Goal: Task Accomplishment & Management: Complete application form

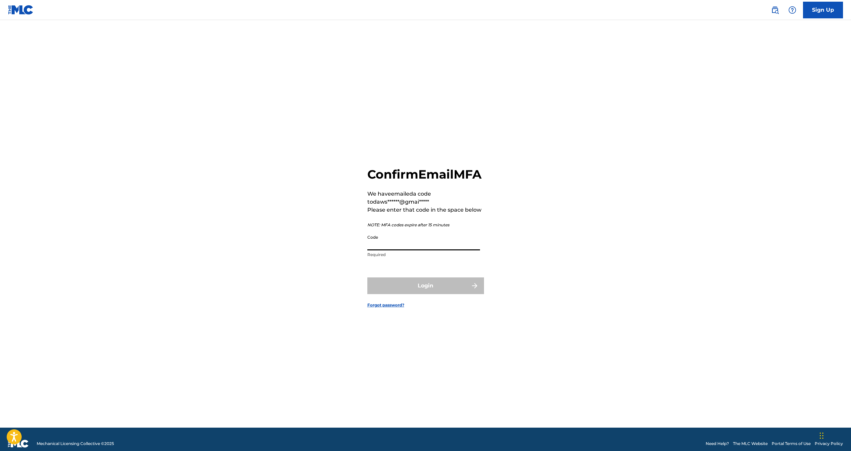
click at [396, 248] on input "Code" at bounding box center [424, 240] width 113 height 19
paste input "437912"
type input "437912"
click at [446, 294] on button "Login" at bounding box center [426, 285] width 117 height 17
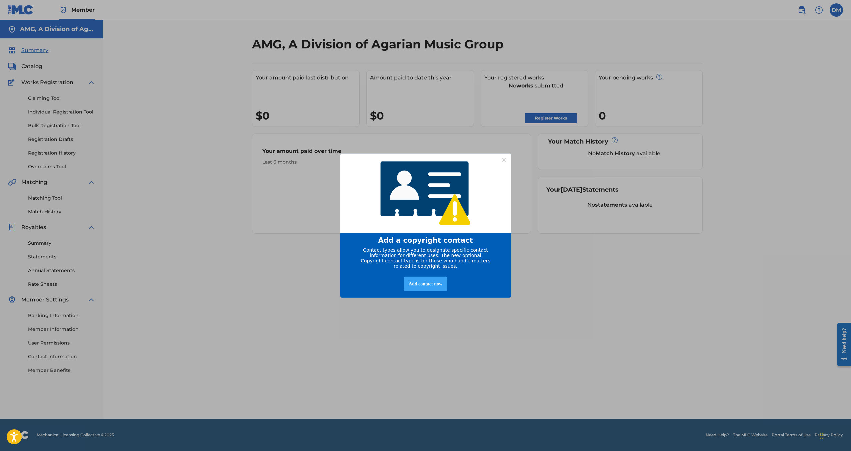
click at [431, 286] on div "Add contact now" at bounding box center [426, 283] width 44 height 14
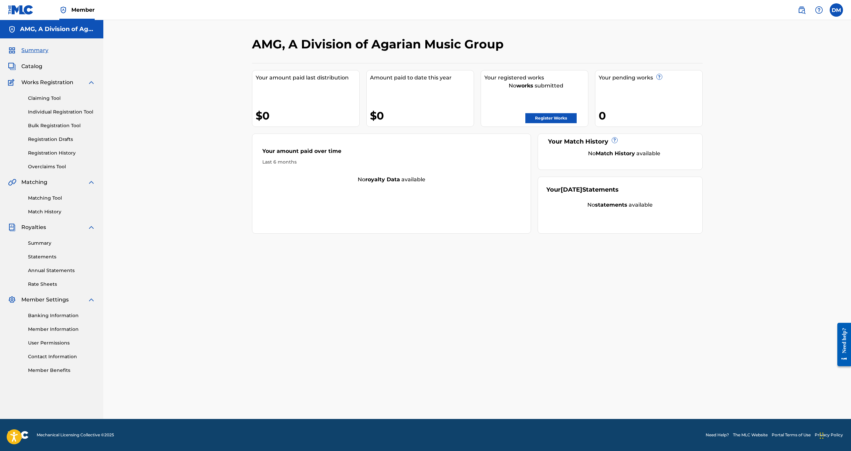
click at [67, 371] on link "Member Benefits" at bounding box center [61, 370] width 67 height 7
click at [563, 121] on link "Register Works" at bounding box center [551, 118] width 51 height 10
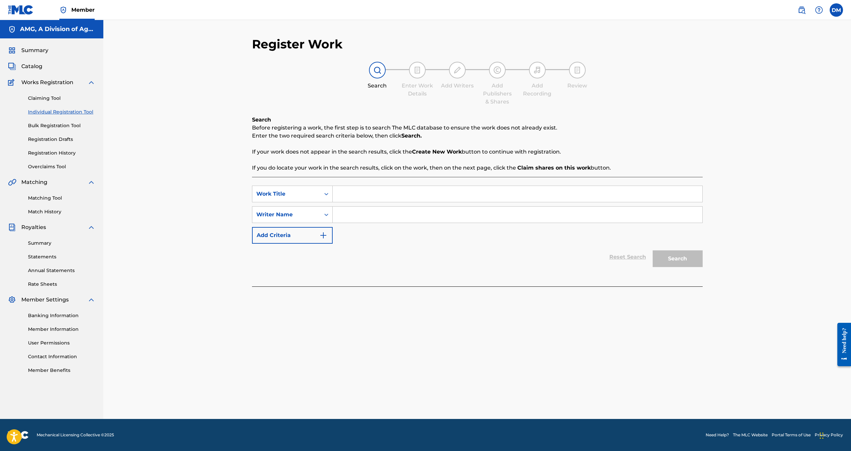
click at [349, 195] on input "Search Form" at bounding box center [518, 194] width 370 height 16
type input "I'M UPSET!"
click at [320, 215] on div "Writer Name" at bounding box center [286, 214] width 68 height 13
click at [354, 215] on input "Search Form" at bounding box center [518, 214] width 370 height 16
type input "[PERSON_NAME]"
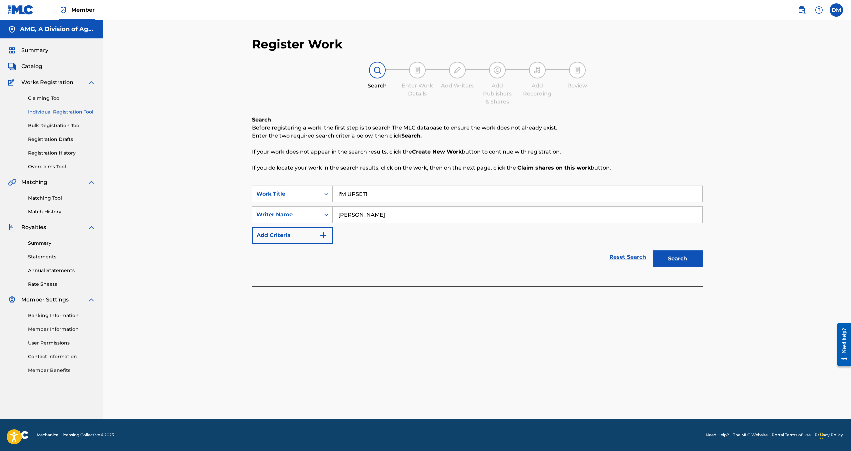
click at [662, 259] on button "Search" at bounding box center [678, 258] width 50 height 17
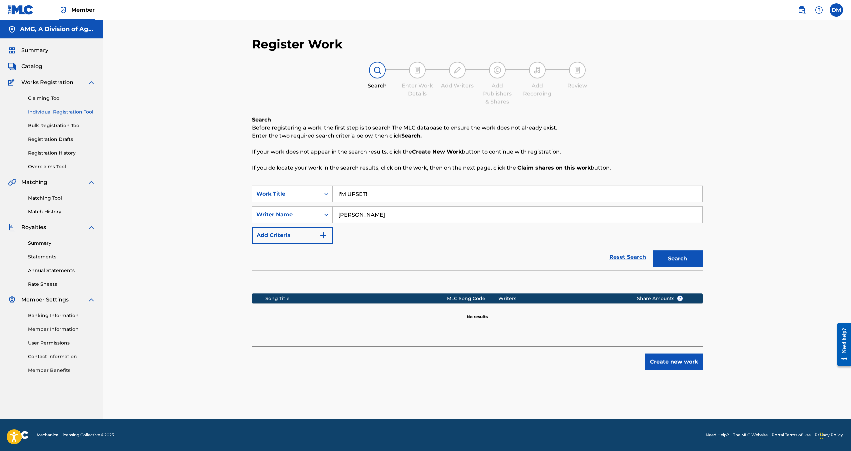
click at [672, 357] on button "Create new work" at bounding box center [674, 361] width 57 height 17
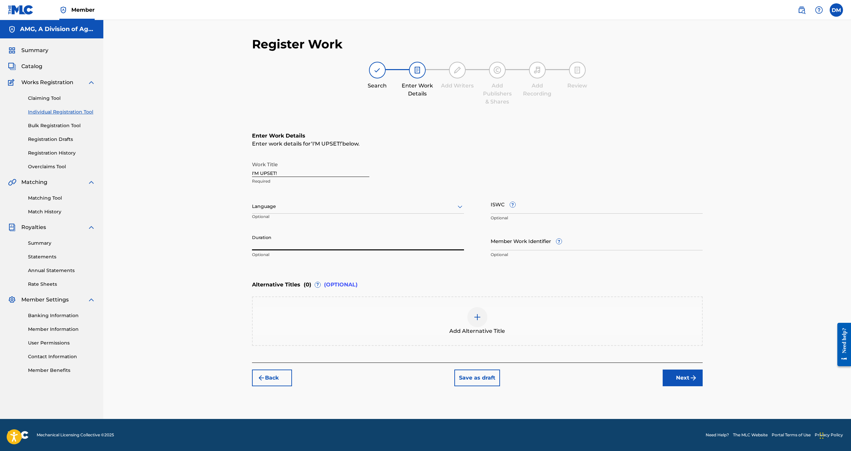
click at [305, 245] on input "Duration" at bounding box center [358, 240] width 212 height 19
click at [687, 377] on button "Next" at bounding box center [683, 377] width 40 height 17
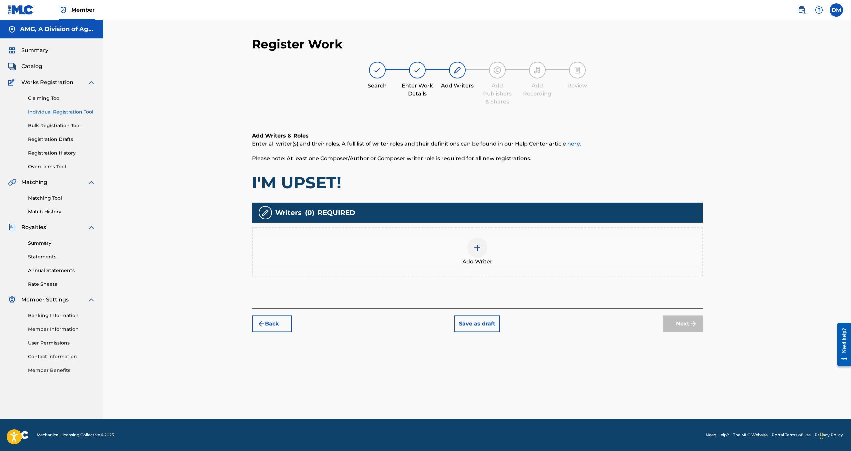
click at [474, 247] on img at bounding box center [478, 247] width 8 height 8
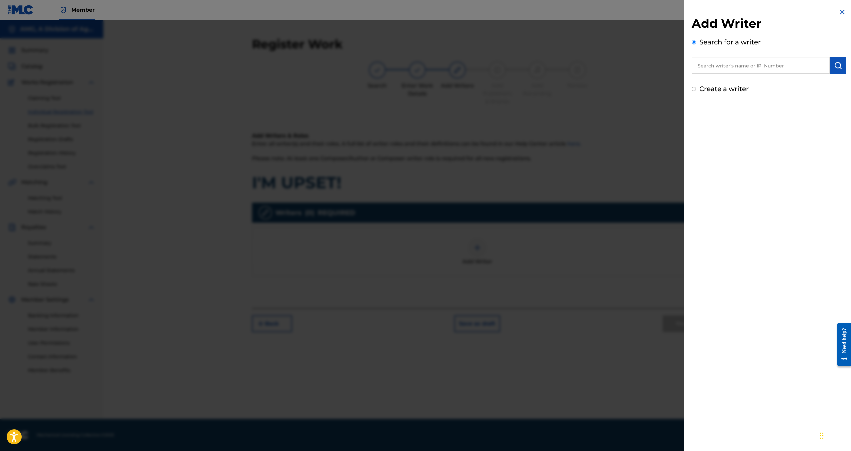
click at [737, 63] on input "text" at bounding box center [761, 65] width 138 height 17
type input "Dddddddddddddddddddddddddddddddddddddddddddddddddddddddddddd"
click at [821, 65] on img at bounding box center [822, 65] width 8 height 8
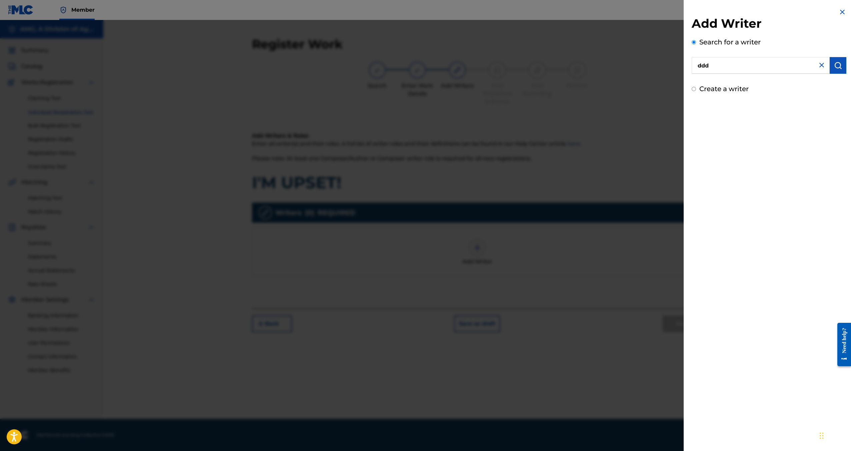
click at [768, 62] on input "ddd" at bounding box center [761, 65] width 138 height 17
drag, startPoint x: 775, startPoint y: 68, endPoint x: 537, endPoint y: 60, distance: 238.9
click at [537, 60] on div "Add Writer Search for a writer ddddddddddddd Create a writer" at bounding box center [425, 235] width 851 height 431
type input "[PERSON_NAME]"
click at [840, 70] on button "submit" at bounding box center [838, 65] width 17 height 17
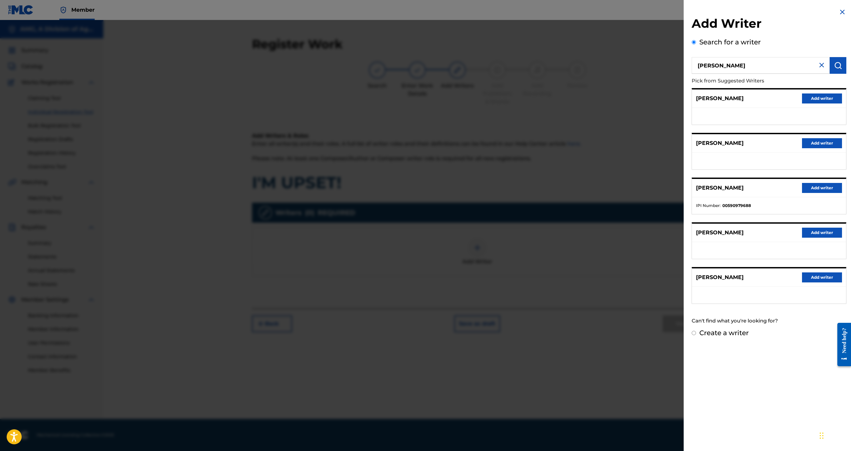
click at [542, 91] on div at bounding box center [425, 245] width 851 height 451
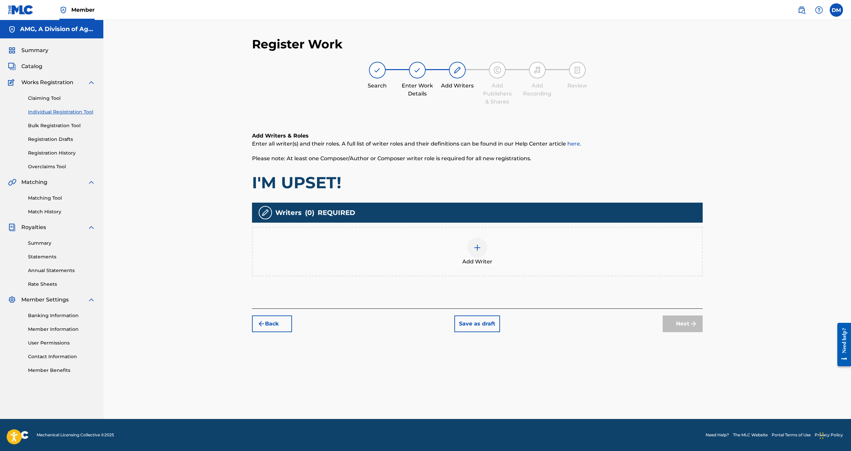
click at [478, 240] on div at bounding box center [478, 247] width 20 height 20
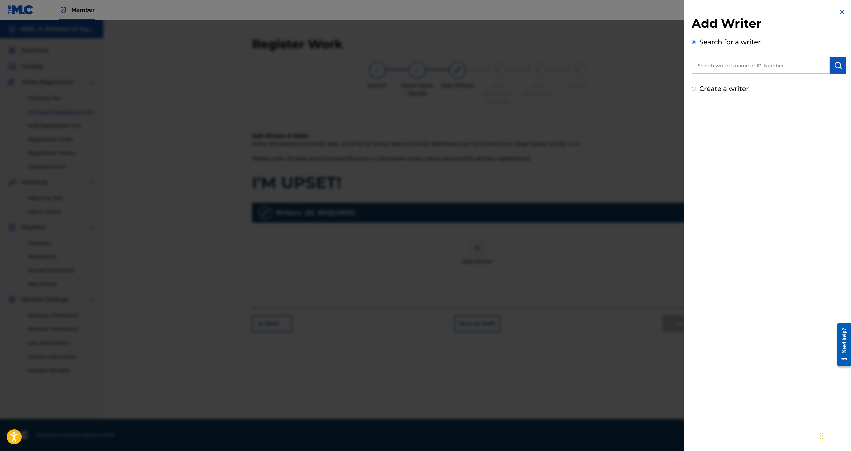
click at [760, 64] on input "text" at bounding box center [761, 65] width 138 height 17
paste input "551226219"
type input "551226219"
click at [836, 63] on img "submit" at bounding box center [838, 65] width 8 height 8
click at [725, 120] on label "Create a writer" at bounding box center [724, 117] width 49 height 8
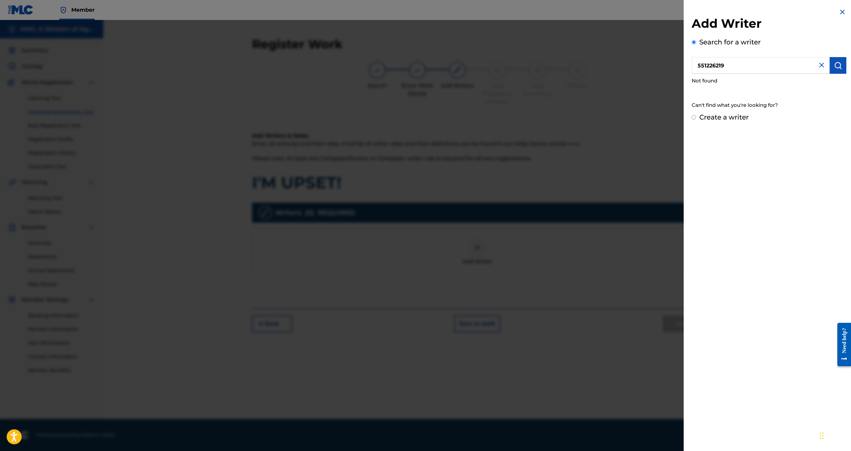
radio input "true"
click at [696, 119] on input "Create a writer" at bounding box center [694, 117] width 4 height 4
radio input "false"
radio input "true"
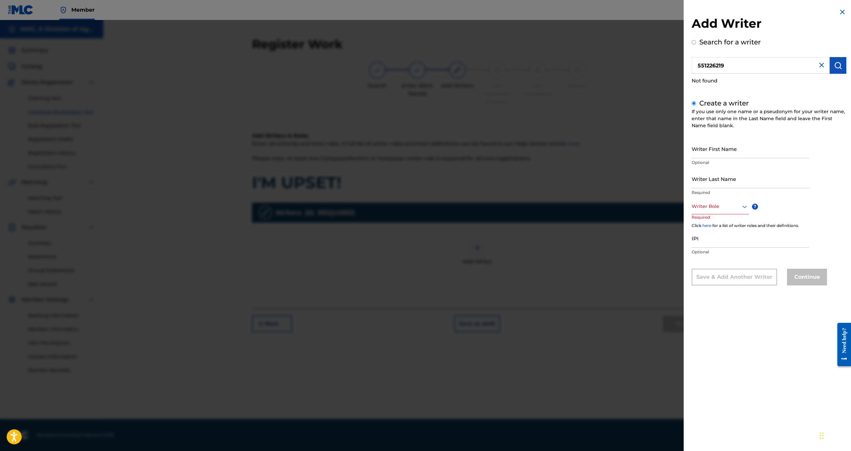
click at [718, 148] on input "Writer First Name" at bounding box center [750, 148] width 117 height 19
type input "[PERSON_NAME]"
click at [728, 210] on div "Writer Role" at bounding box center [720, 206] width 57 height 15
click at [726, 223] on div "Composer/Author" at bounding box center [720, 221] width 56 height 15
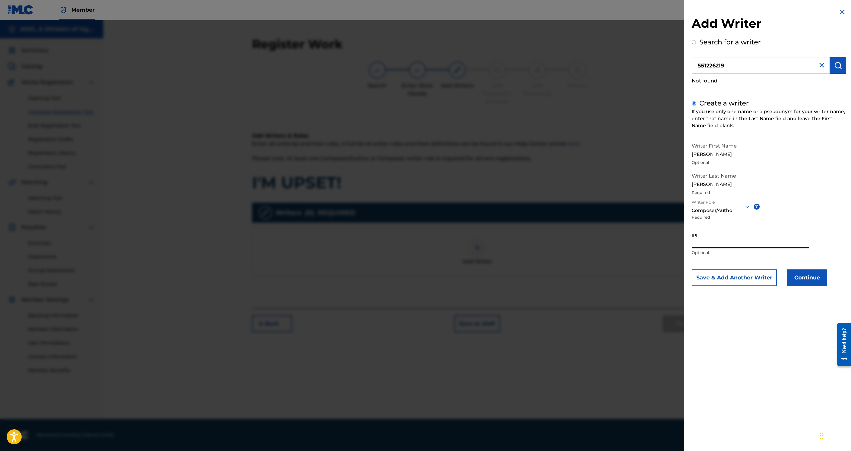
click at [718, 239] on input "IPI" at bounding box center [750, 238] width 117 height 19
click at [737, 225] on div "Writer Role Composer/Author ? Required" at bounding box center [727, 214] width 70 height 30
click at [806, 281] on button "Continue" at bounding box center [807, 277] width 40 height 17
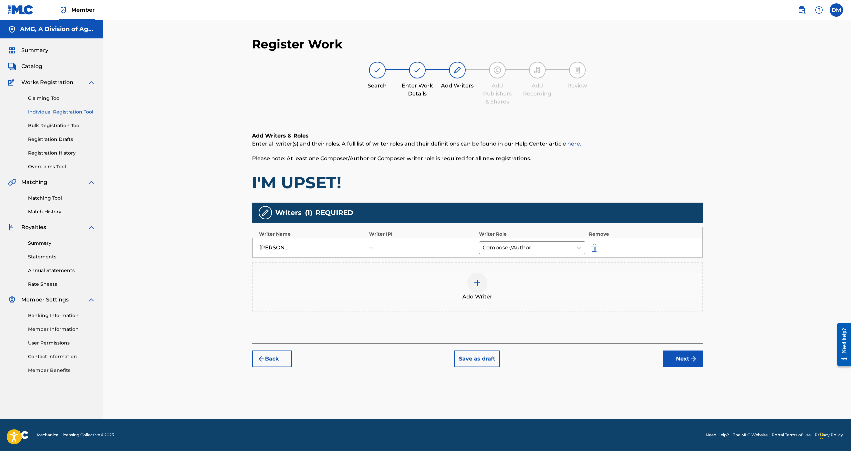
click at [269, 216] on img at bounding box center [265, 212] width 8 height 8
click at [265, 212] on img at bounding box center [265, 212] width 8 height 8
click at [684, 358] on button "Next" at bounding box center [683, 358] width 40 height 17
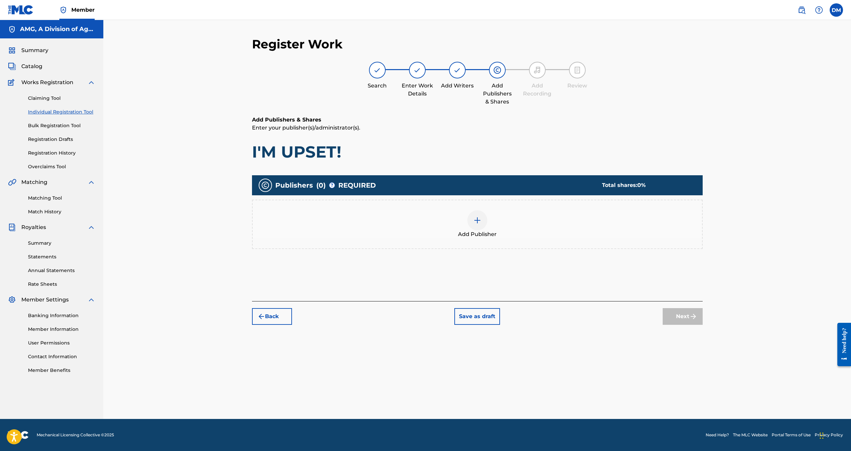
click at [487, 218] on div at bounding box center [478, 220] width 20 height 20
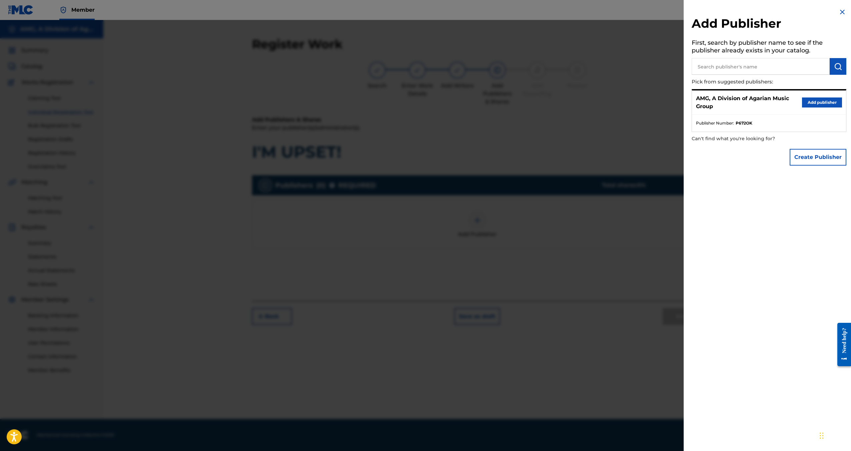
click at [825, 104] on button "Add publisher" at bounding box center [822, 102] width 40 height 10
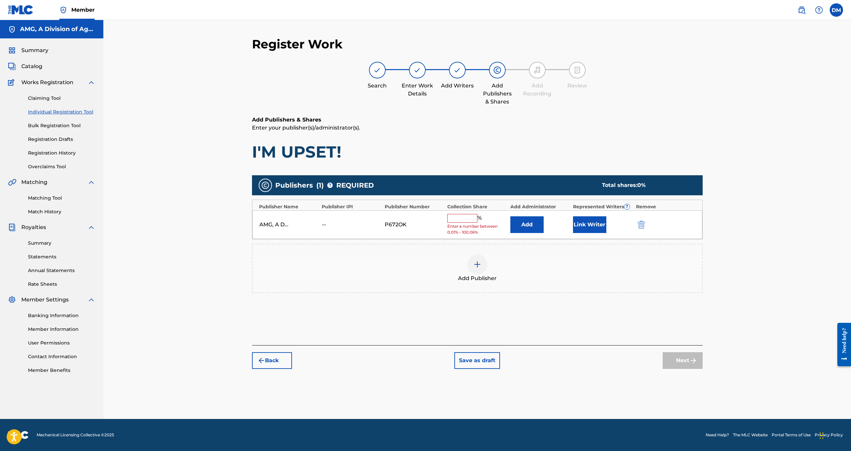
click at [458, 217] on input "text" at bounding box center [463, 218] width 30 height 9
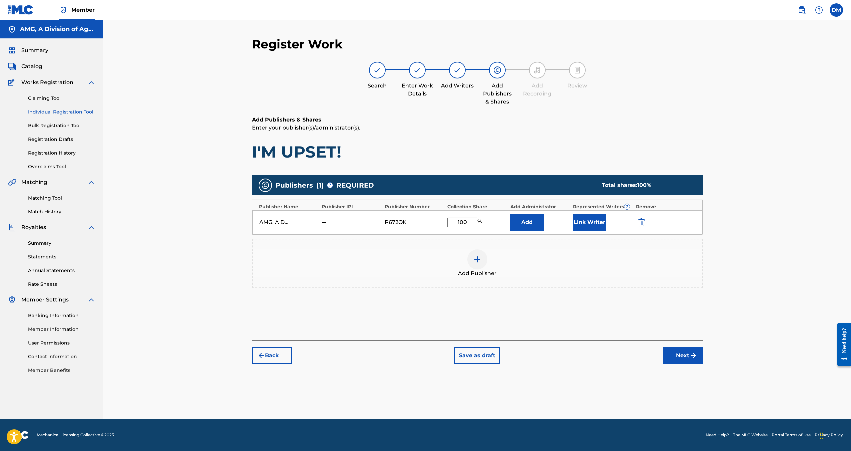
type input "100"
click at [461, 176] on div "Publishers ( 1 ) ? REQUIRED Total shares: 100 %" at bounding box center [477, 185] width 451 height 20
click at [595, 228] on button "Link Writer" at bounding box center [589, 222] width 33 height 17
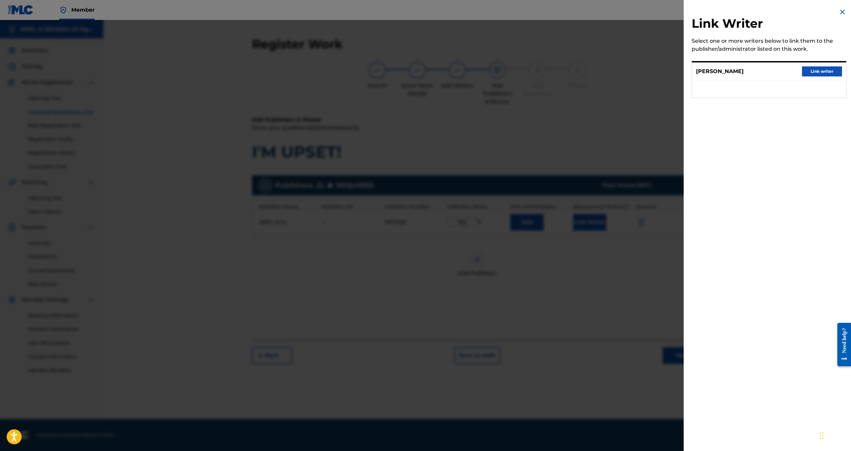
click at [831, 73] on button "Link writer" at bounding box center [822, 71] width 40 height 10
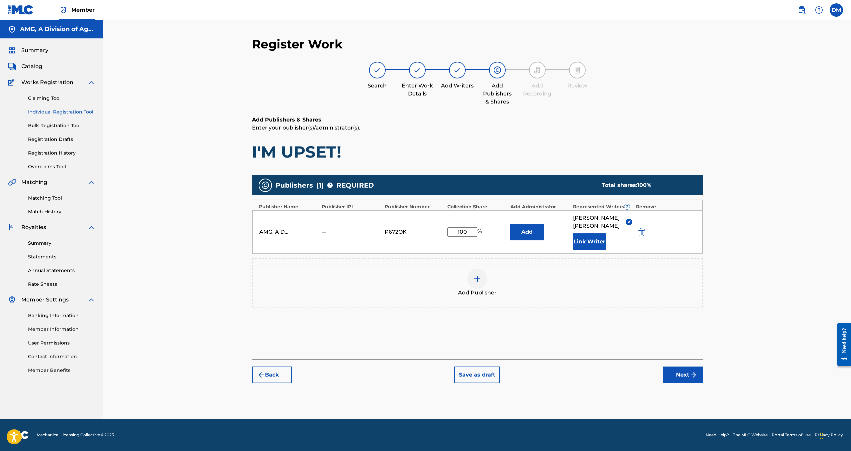
click at [532, 231] on button "Add" at bounding box center [527, 231] width 33 height 17
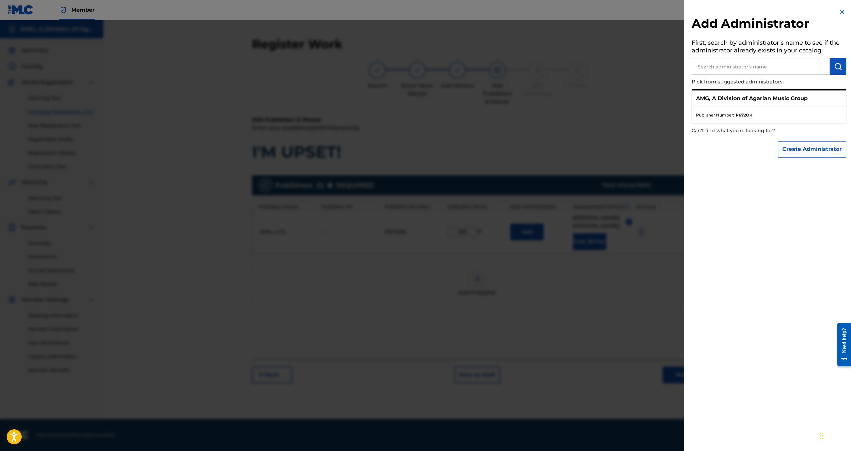
click at [770, 96] on p "AMG, A Division of Agarian Music Group" at bounding box center [752, 98] width 112 height 8
click at [543, 146] on div at bounding box center [425, 245] width 851 height 451
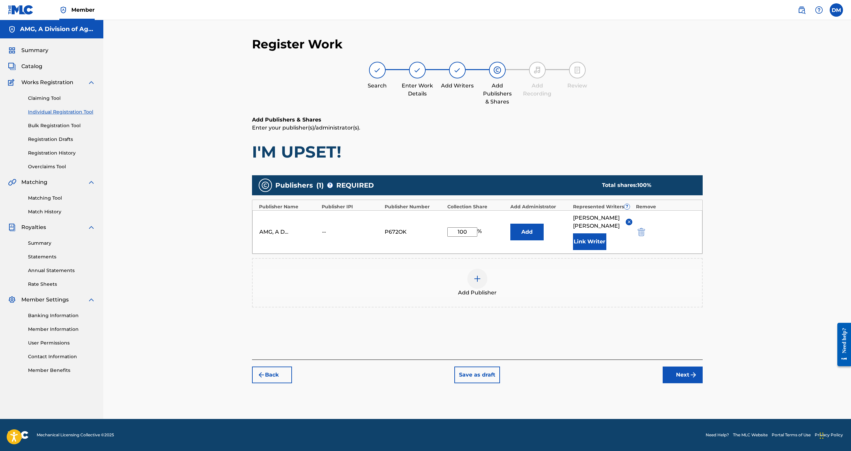
click at [687, 379] on button "Next" at bounding box center [683, 374] width 40 height 17
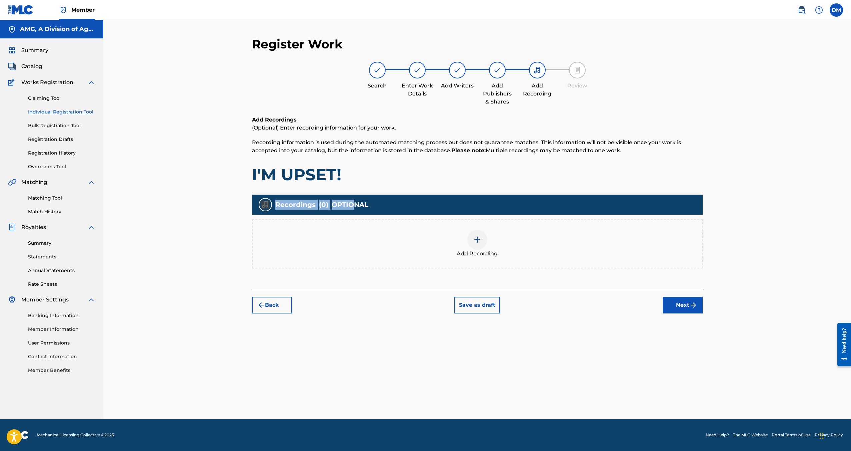
drag, startPoint x: 259, startPoint y: 202, endPoint x: 363, endPoint y: 204, distance: 103.7
click at [360, 204] on div "Recordings ( 0 ) OPTIONAL" at bounding box center [477, 204] width 451 height 20
drag, startPoint x: 385, startPoint y: 201, endPoint x: 436, endPoint y: 214, distance: 52.9
click at [385, 201] on div "Recordings ( 0 ) OPTIONAL" at bounding box center [477, 204] width 451 height 20
click at [477, 234] on div at bounding box center [478, 239] width 20 height 20
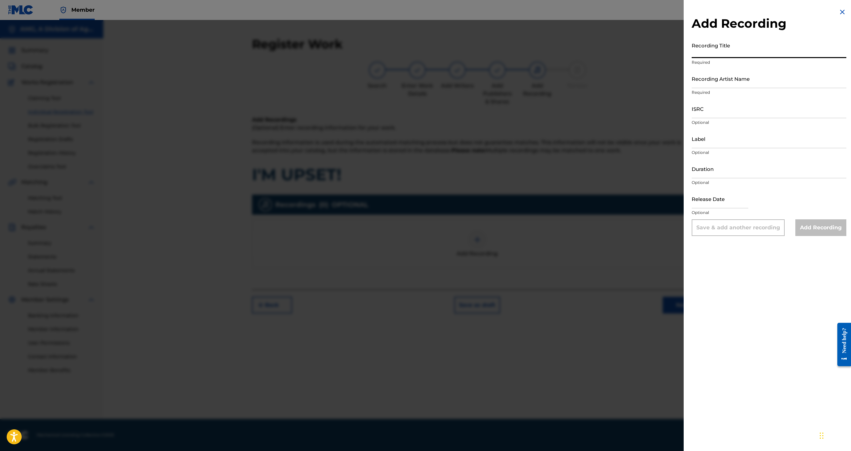
click at [723, 49] on input "Recording Title" at bounding box center [769, 48] width 155 height 19
type input "I'M UPSET"
click at [755, 74] on input "Recording Artist Name" at bounding box center [769, 78] width 155 height 19
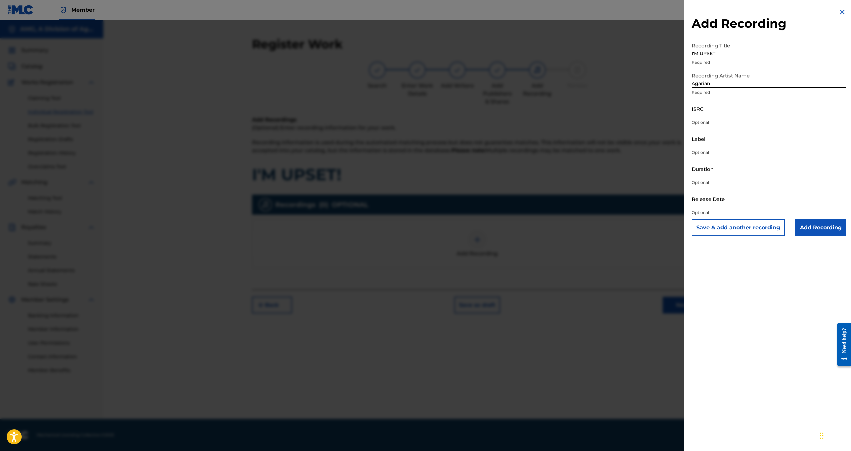
type input "Agarian"
click at [742, 107] on input "ISRC" at bounding box center [769, 108] width 155 height 19
paste input "QZNMU2484823"
type input "QZNMU2484823"
click at [713, 137] on input "Label" at bounding box center [769, 138] width 155 height 19
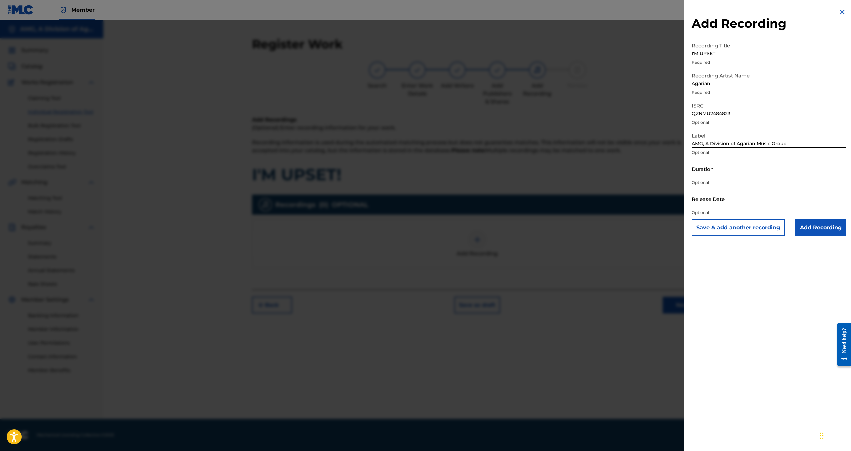
type input "AMG, A Division of Agarian Music Group"
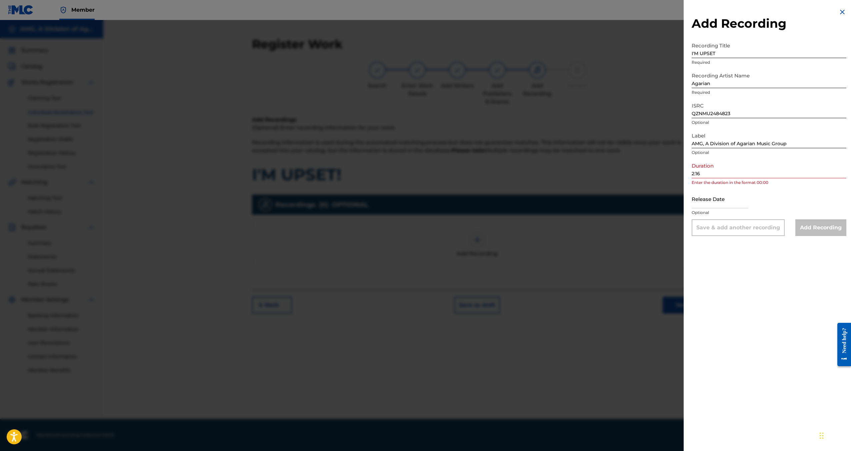
click at [790, 196] on div "Release Date Optional" at bounding box center [769, 204] width 155 height 30
click at [694, 176] on input "2:16" at bounding box center [769, 168] width 155 height 19
click at [693, 176] on input "2:16" at bounding box center [769, 168] width 155 height 19
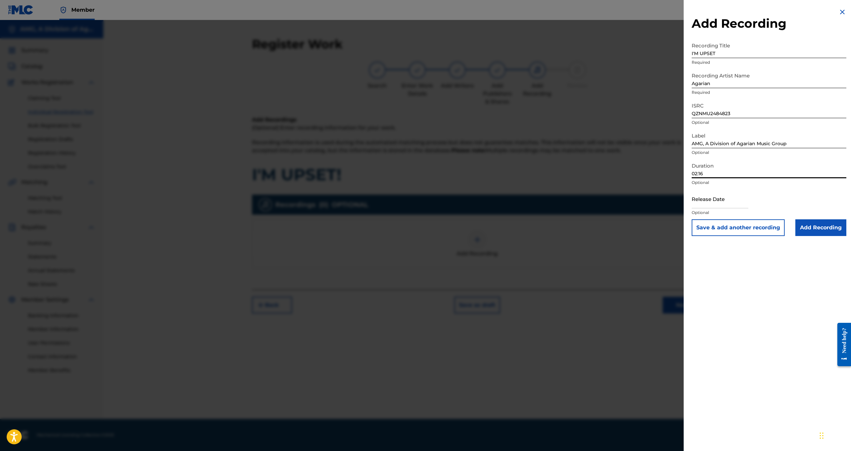
type input "02:16"
click at [730, 199] on input "text" at bounding box center [720, 198] width 57 height 19
select select "8"
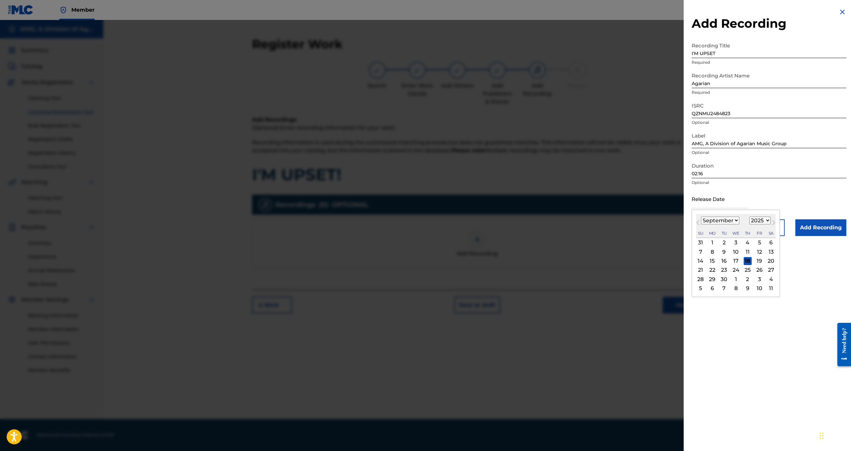
click at [756, 219] on select "1899 1900 1901 1902 1903 1904 1905 1906 1907 1908 1909 1910 1911 1912 1913 1914…" at bounding box center [760, 220] width 21 height 8
select select "2024"
click at [750, 216] on select "1899 1900 1901 1902 1903 1904 1905 1906 1907 1908 1909 1910 1911 1912 1913 1914…" at bounding box center [760, 220] width 21 height 8
click at [730, 222] on select "January February March April May June July August September October November De…" at bounding box center [720, 220] width 38 height 8
select select "7"
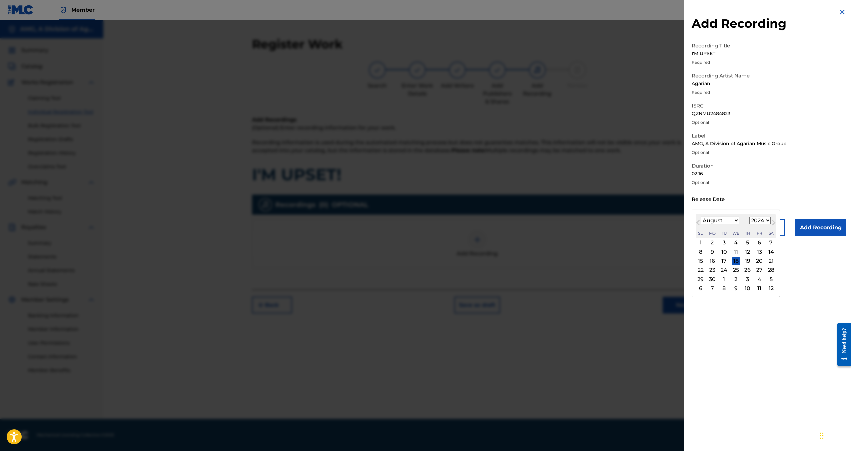
click at [701, 216] on select "January February March April May June July August September October November De…" at bounding box center [720, 220] width 38 height 8
click at [762, 262] on div "16" at bounding box center [760, 261] width 8 height 8
type input "[DATE]"
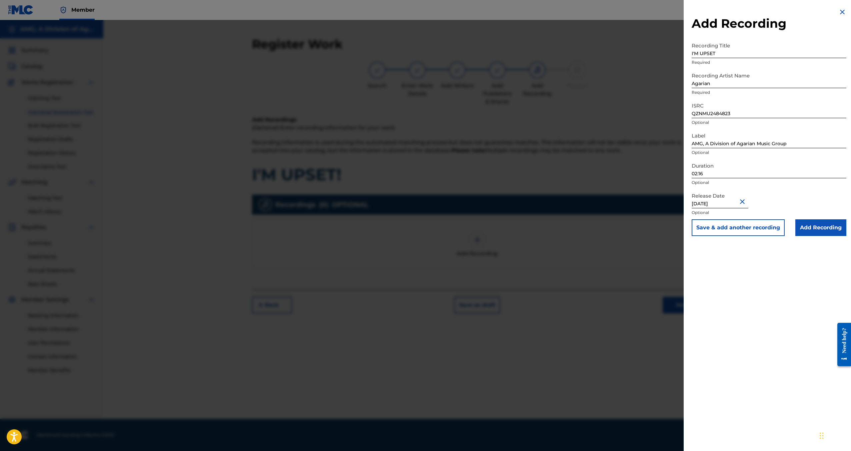
click at [803, 231] on input "Add Recording" at bounding box center [821, 227] width 51 height 17
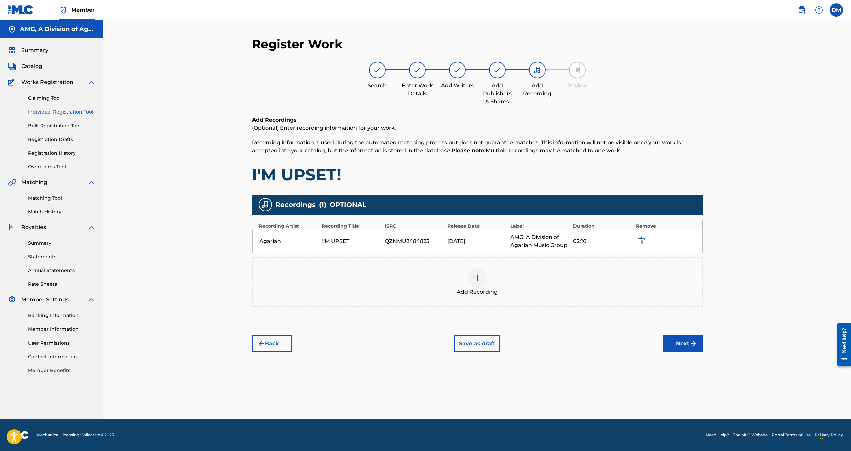
click at [678, 339] on button "Next" at bounding box center [683, 343] width 40 height 17
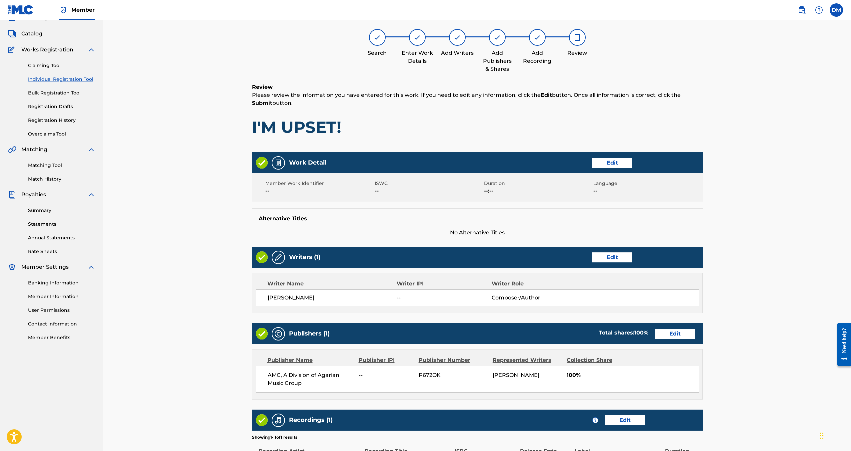
scroll to position [121, 0]
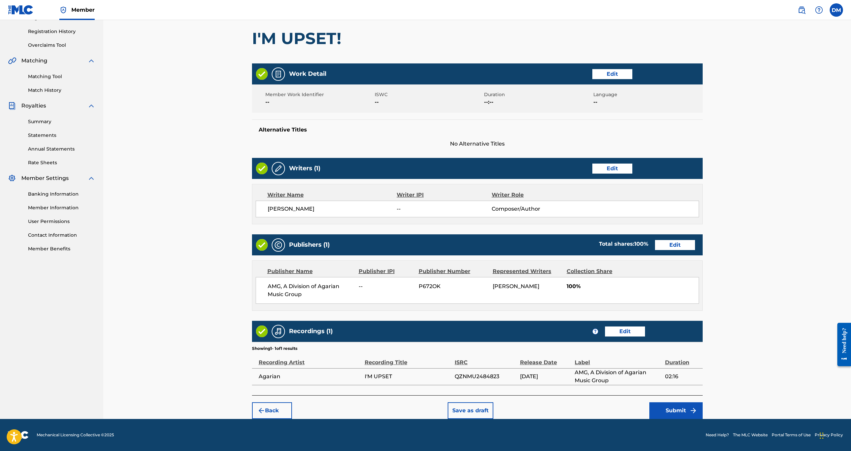
click at [677, 413] on button "Submit" at bounding box center [676, 410] width 53 height 17
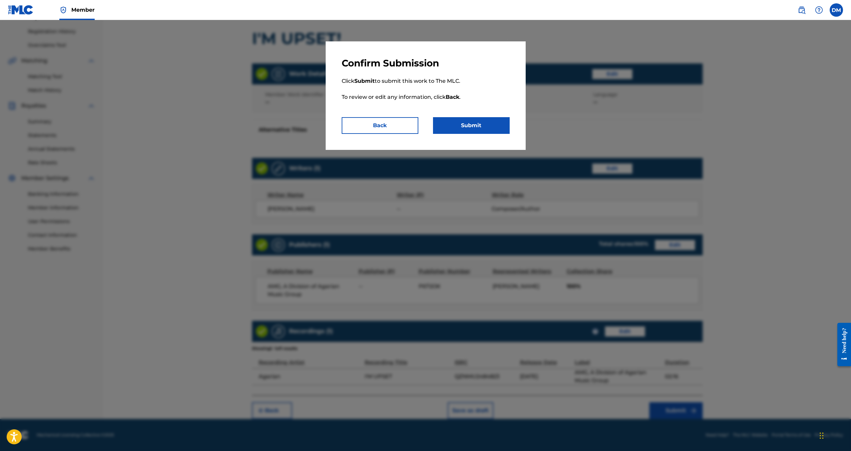
click at [464, 127] on button "Submit" at bounding box center [471, 125] width 77 height 17
